Goal: Register for event/course

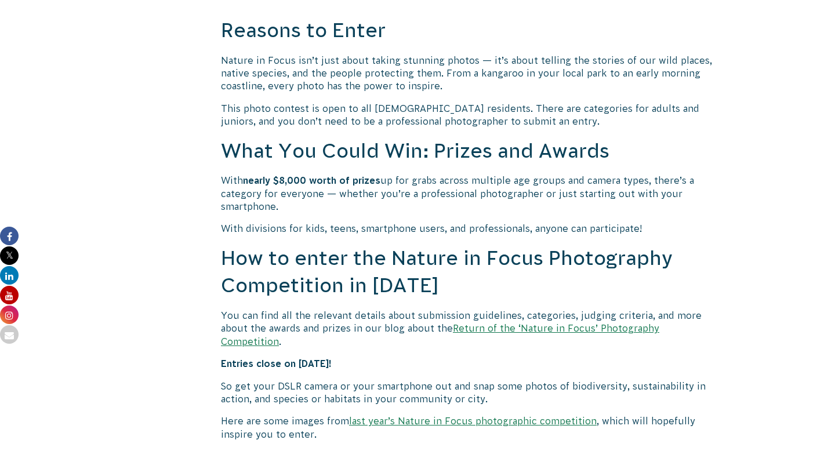
scroll to position [887, 0]
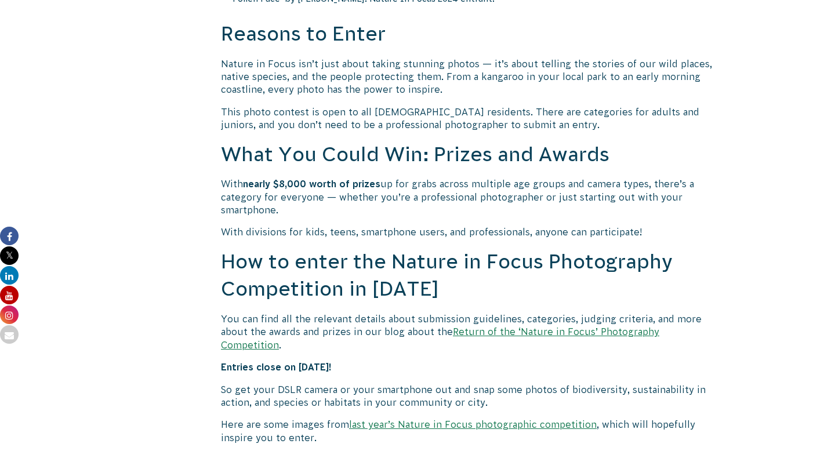
click at [569, 330] on link "Return of the ‘Nature in Focus’ Photography Competition" at bounding box center [440, 337] width 438 height 23
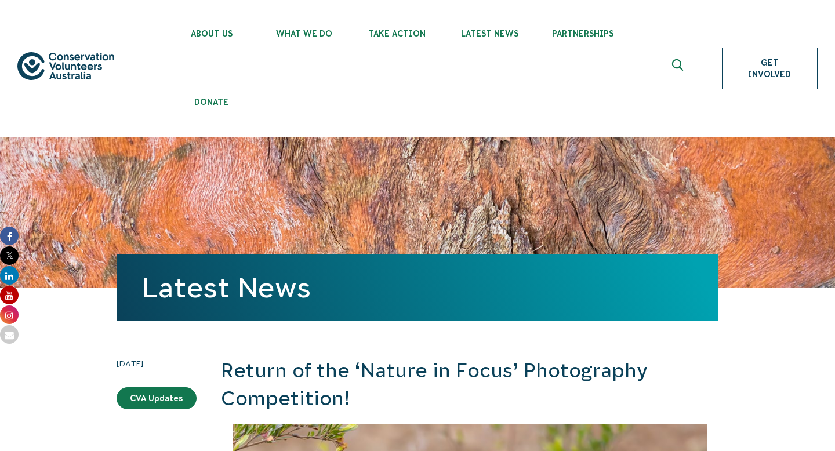
click at [777, 65] on link "Get Involved" at bounding box center [770, 69] width 96 height 42
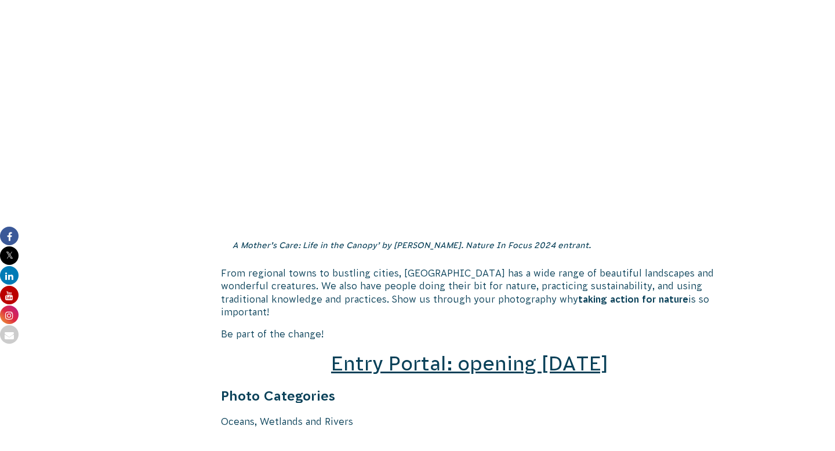
scroll to position [1804, 0]
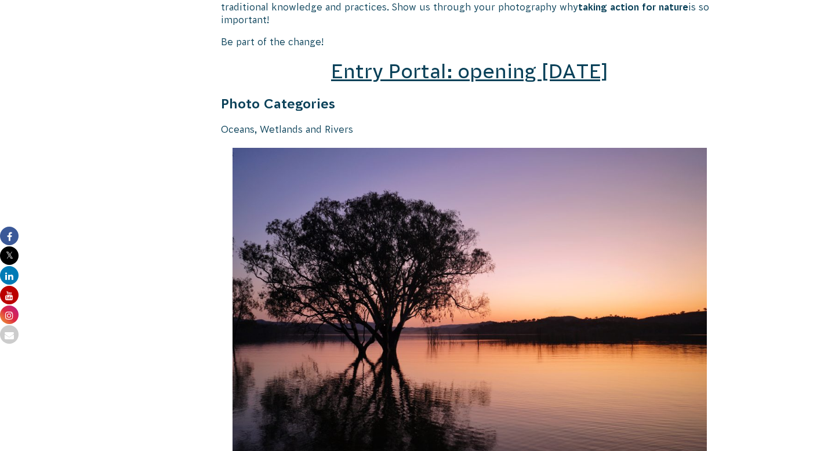
click at [516, 60] on span "Entry Portal: opening [DATE]" at bounding box center [469, 71] width 277 height 22
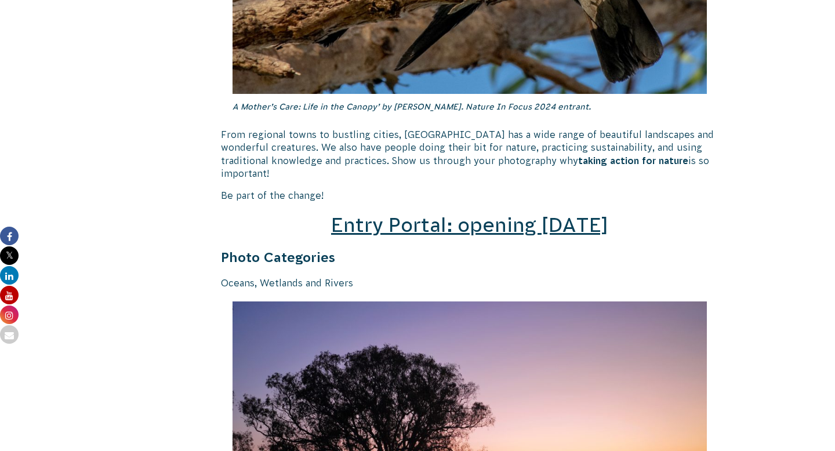
scroll to position [1758, 0]
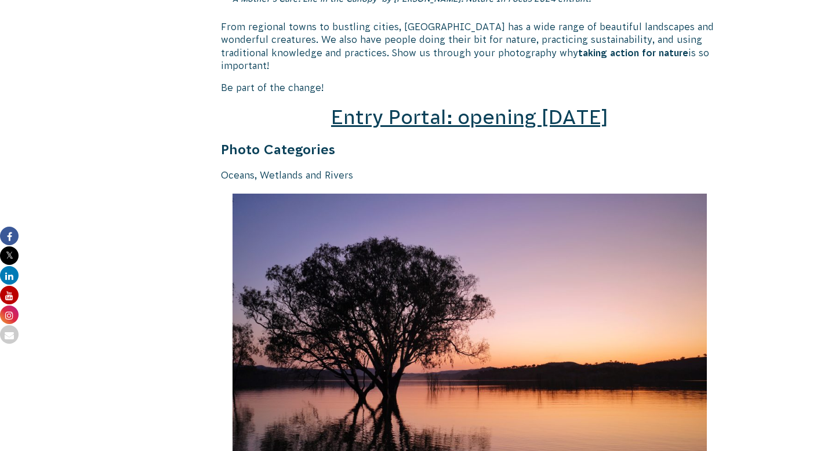
click at [411, 110] on span "Entry Portal: opening [DATE]" at bounding box center [469, 117] width 277 height 22
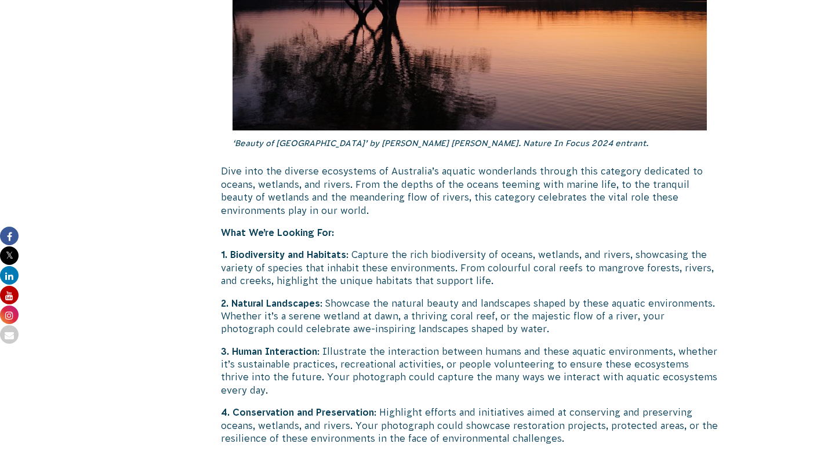
scroll to position [1699, 0]
